Goal: Information Seeking & Learning: Learn about a topic

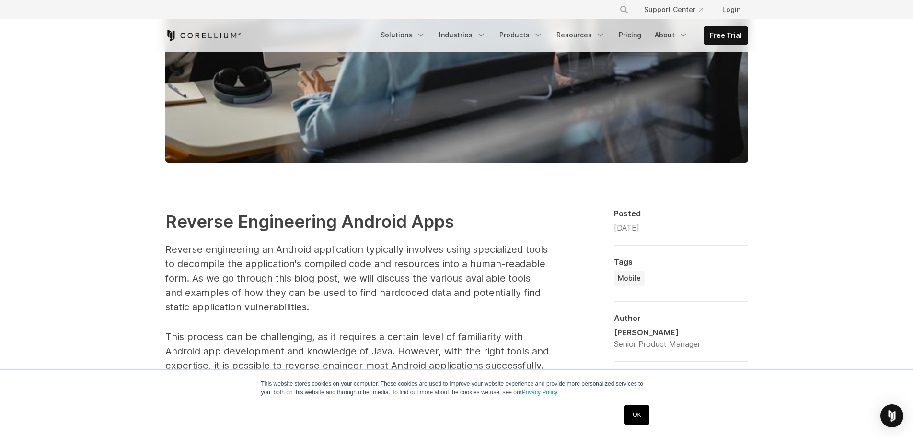
scroll to position [431, 0]
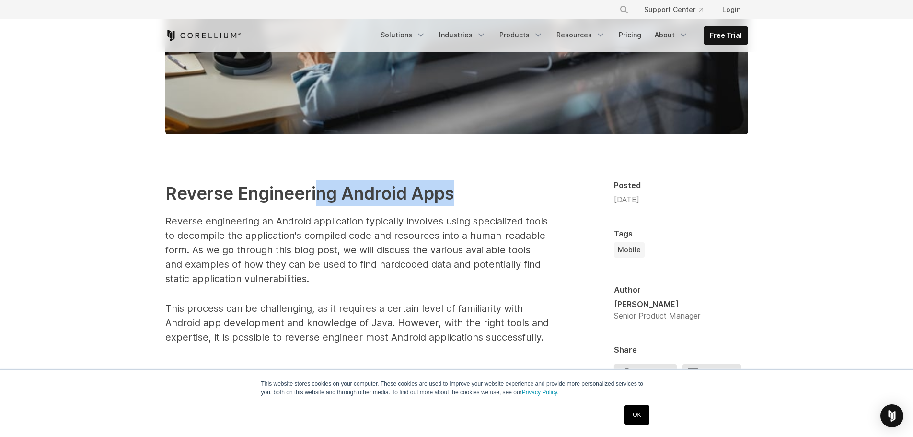
drag, startPoint x: 476, startPoint y: 198, endPoint x: 310, endPoint y: 184, distance: 167.0
click at [313, 182] on h2 "Reverse Engineering Android Apps" at bounding box center [356, 193] width 383 height 26
drag, startPoint x: 291, startPoint y: 241, endPoint x: 302, endPoint y: 263, distance: 25.1
click at [290, 241] on p "Reverse engineering an Android application typically involves using specialized…" at bounding box center [356, 250] width 383 height 72
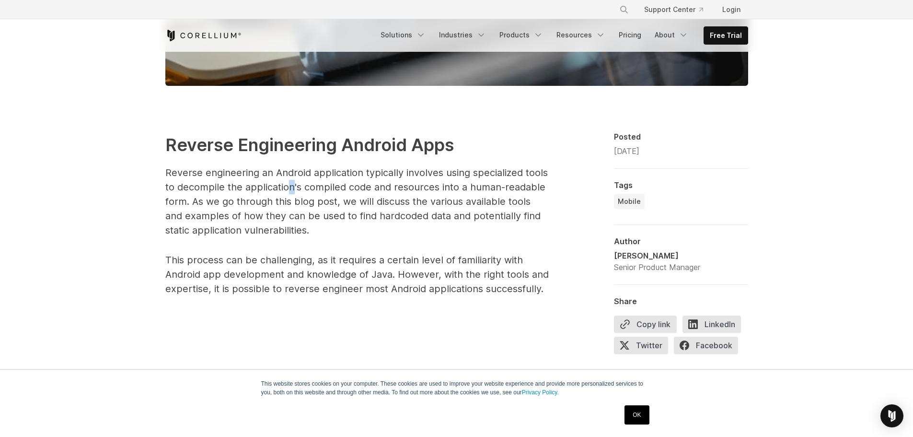
scroll to position [527, 0]
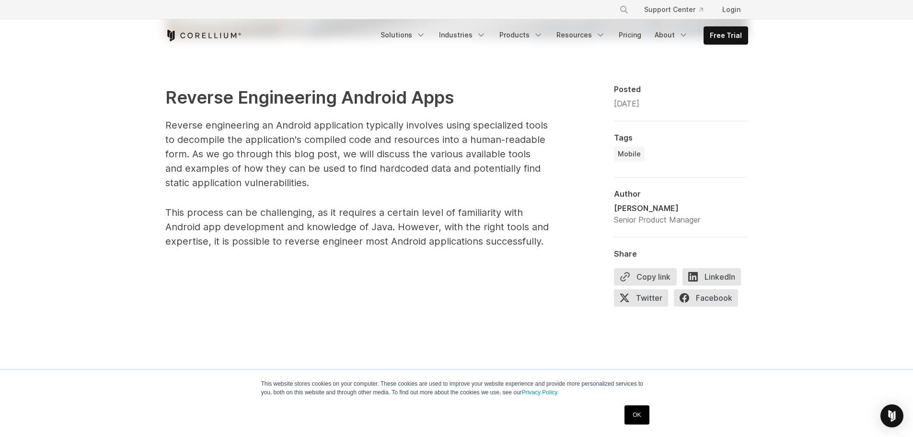
click at [264, 174] on p "Reverse engineering an Android application typically involves using specialized…" at bounding box center [356, 154] width 383 height 72
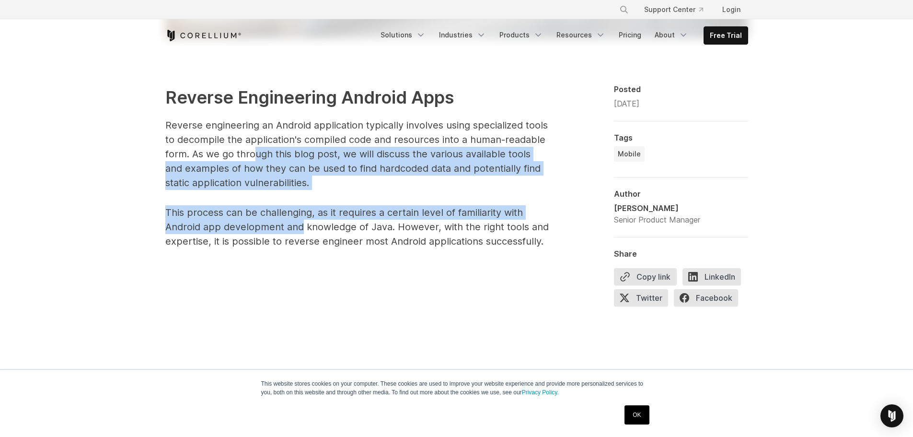
drag, startPoint x: 298, startPoint y: 230, endPoint x: 255, endPoint y: 154, distance: 87.4
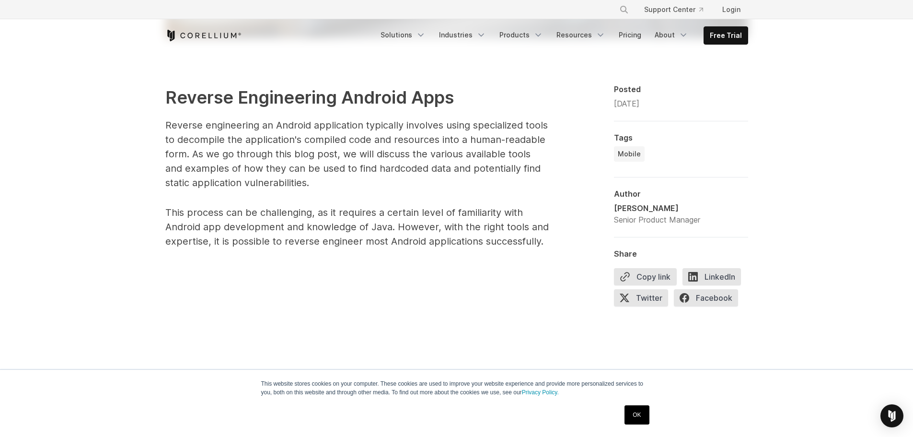
click at [225, 139] on p "Reverse engineering an Android application typically involves using specialized…" at bounding box center [356, 154] width 383 height 72
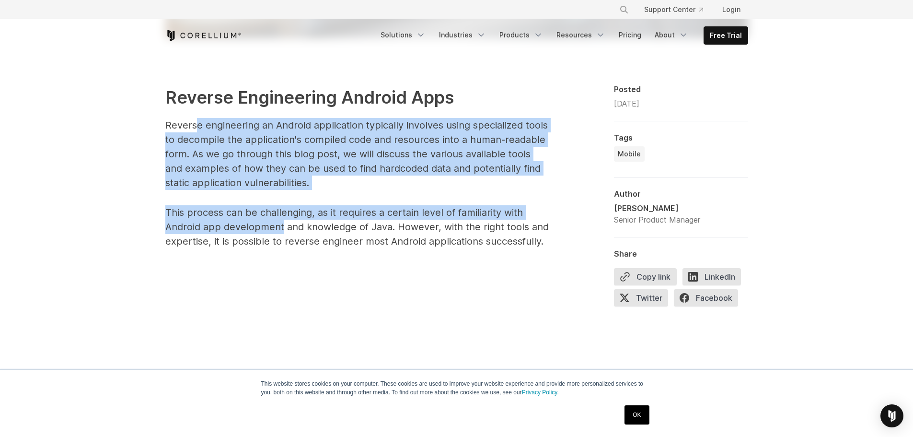
drag, startPoint x: 212, startPoint y: 145, endPoint x: 287, endPoint y: 227, distance: 111.6
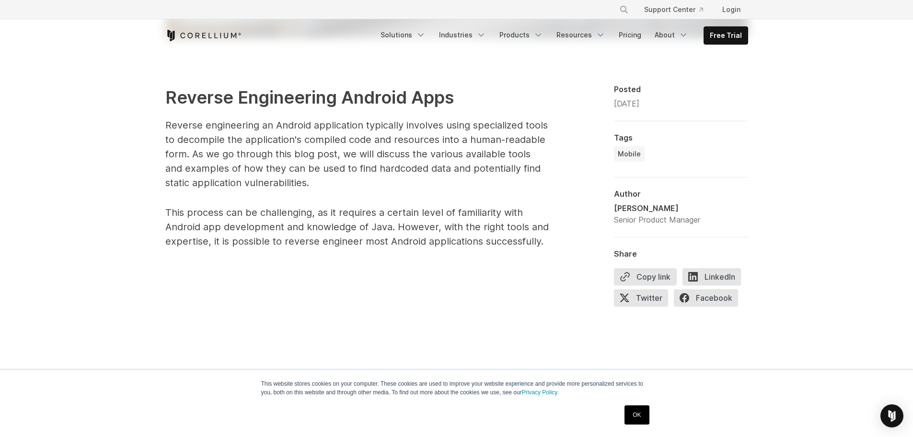
click at [296, 234] on p "This process can be challenging, as it requires a certain level of familiarity …" at bounding box center [356, 226] width 383 height 43
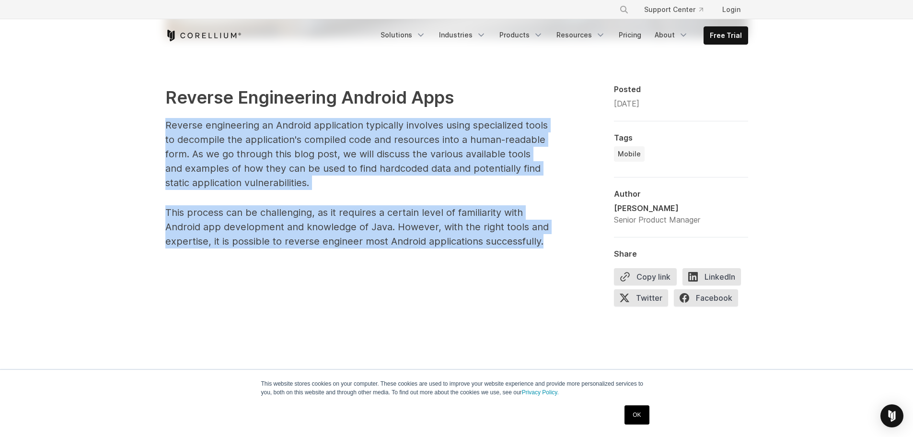
drag, startPoint x: 550, startPoint y: 244, endPoint x: 164, endPoint y: 116, distance: 406.5
click at [247, 170] on p "Reverse engineering an Android application typically involves using specialized…" at bounding box center [356, 154] width 383 height 72
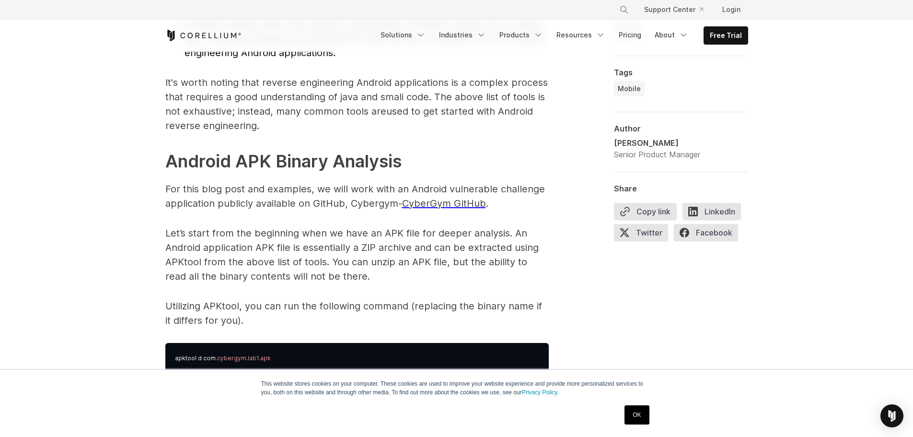
scroll to position [1342, 0]
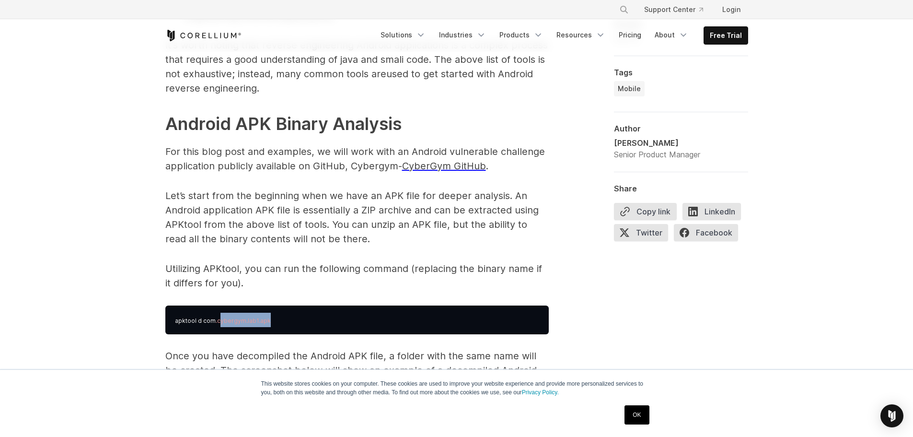
drag, startPoint x: 219, startPoint y: 319, endPoint x: 301, endPoint y: 319, distance: 82.4
click at [278, 319] on pre "apktool d com .cybergym.lab1.apk" at bounding box center [356, 319] width 383 height 29
click at [301, 319] on pre "apktool d com .cybergym.lab1.apk" at bounding box center [356, 319] width 383 height 29
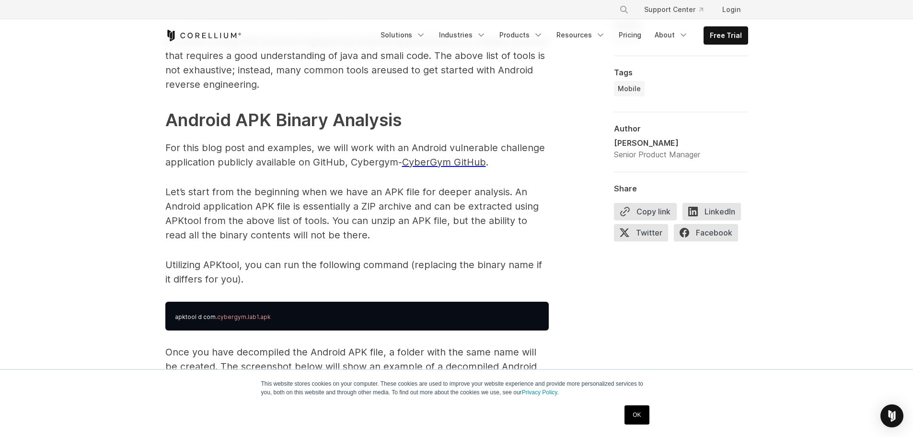
scroll to position [1390, 0]
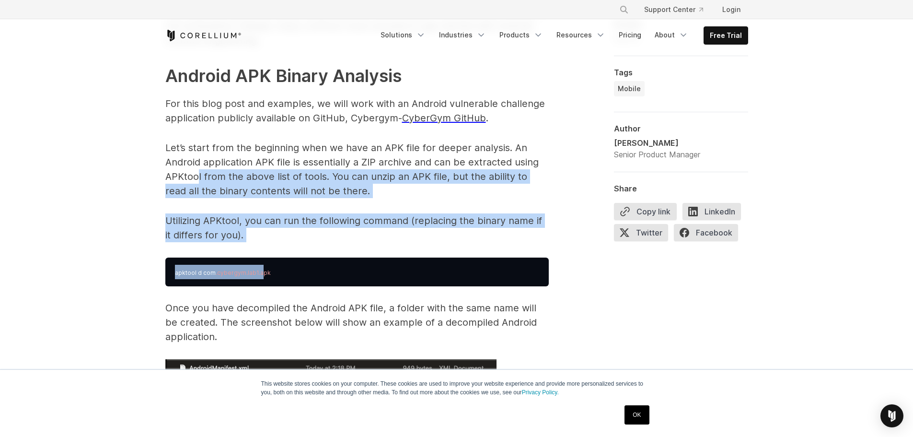
drag, startPoint x: 249, startPoint y: 272, endPoint x: 198, endPoint y: 165, distance: 118.3
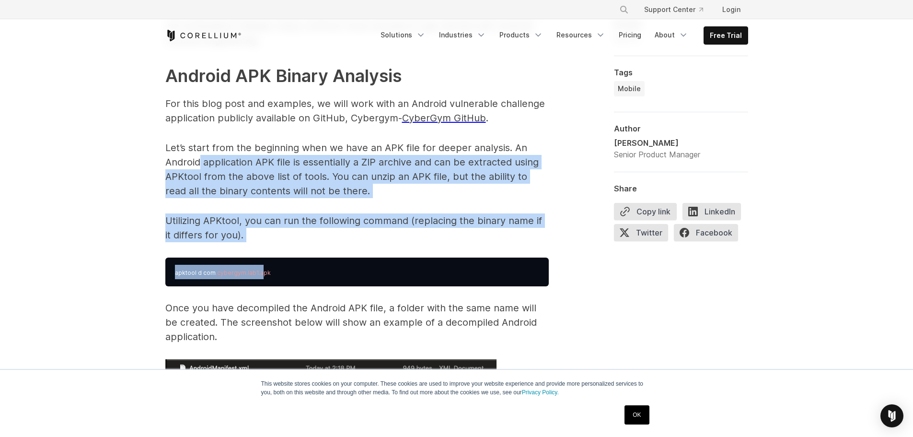
click at [198, 165] on p "Let’s start from the beginning when we have an APK file for deeper analysis. An…" at bounding box center [356, 169] width 383 height 58
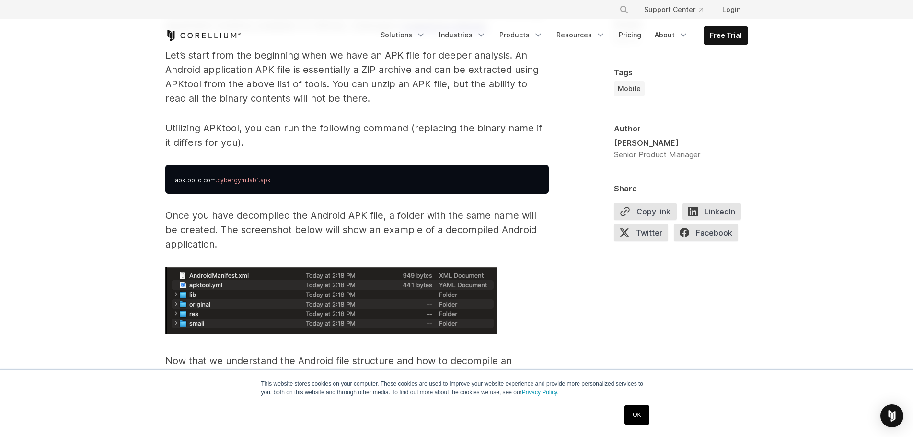
scroll to position [1486, 0]
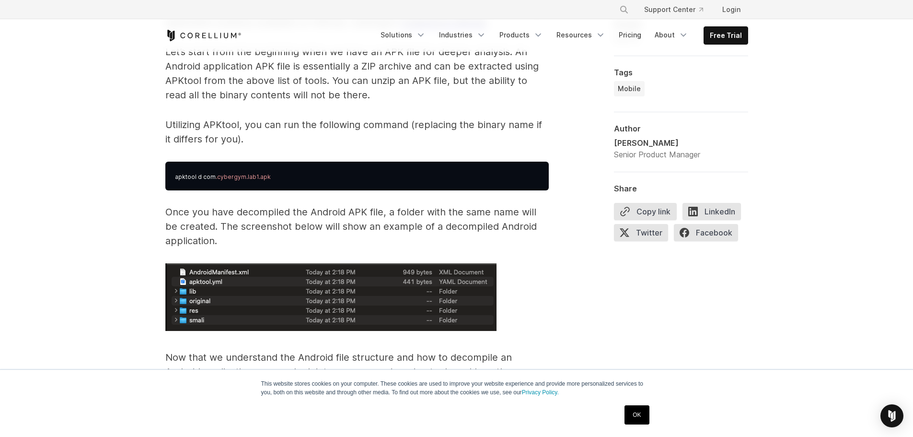
drag, startPoint x: 425, startPoint y: 245, endPoint x: 308, endPoint y: 244, distance: 117.4
click at [308, 244] on p "Once you have decompiled the Android APK file, a folder with the same name will…" at bounding box center [356, 226] width 383 height 43
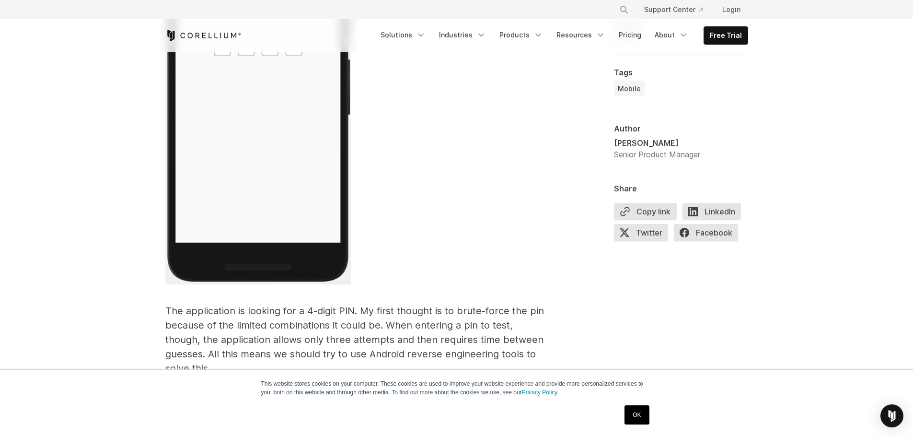
scroll to position [2349, 0]
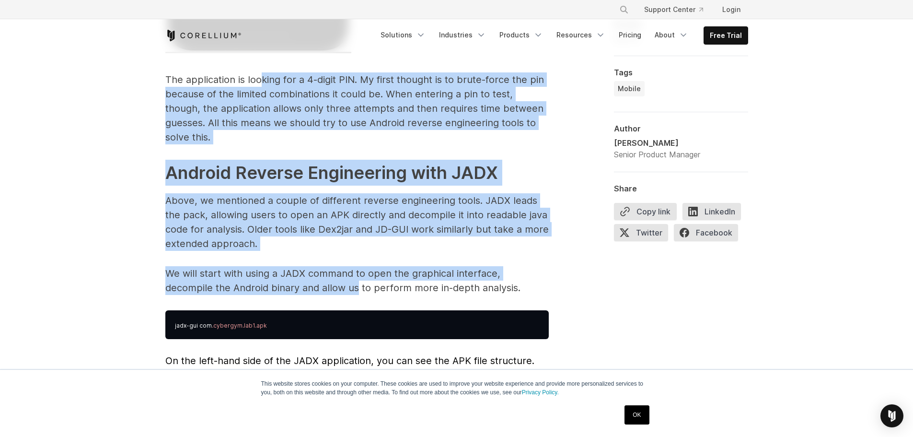
drag, startPoint x: 308, startPoint y: 263, endPoint x: 261, endPoint y: 70, distance: 198.7
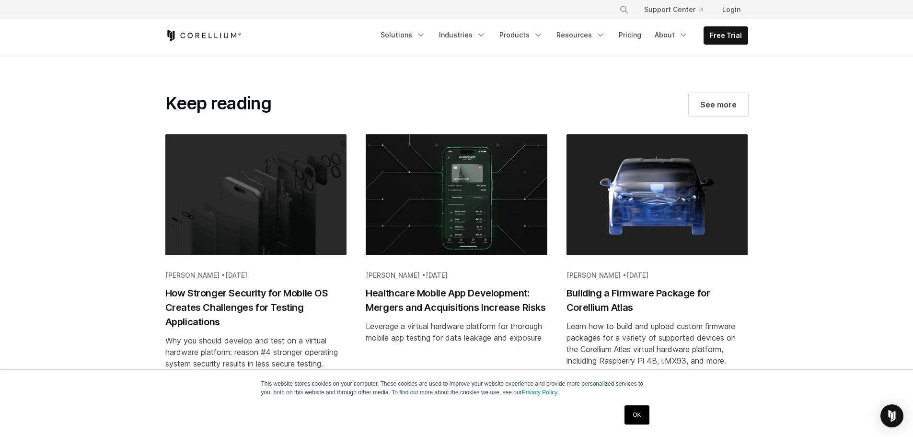
scroll to position [5129, 0]
